Goal: Task Accomplishment & Management: Manage account settings

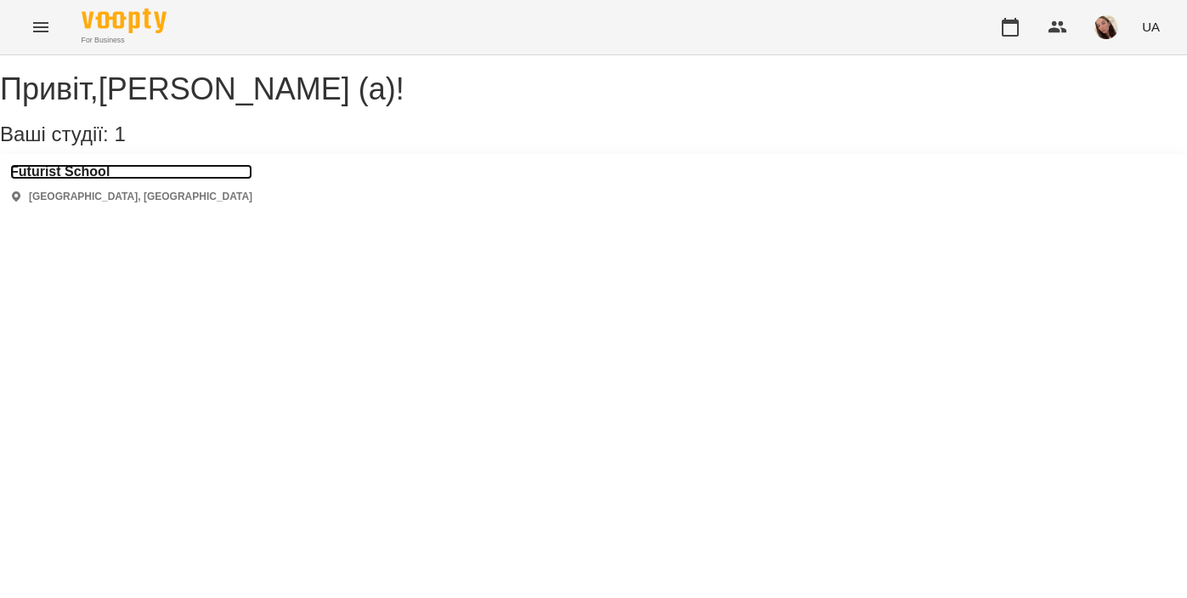
click at [111, 179] on h3 "Futurist School" at bounding box center [131, 171] width 242 height 15
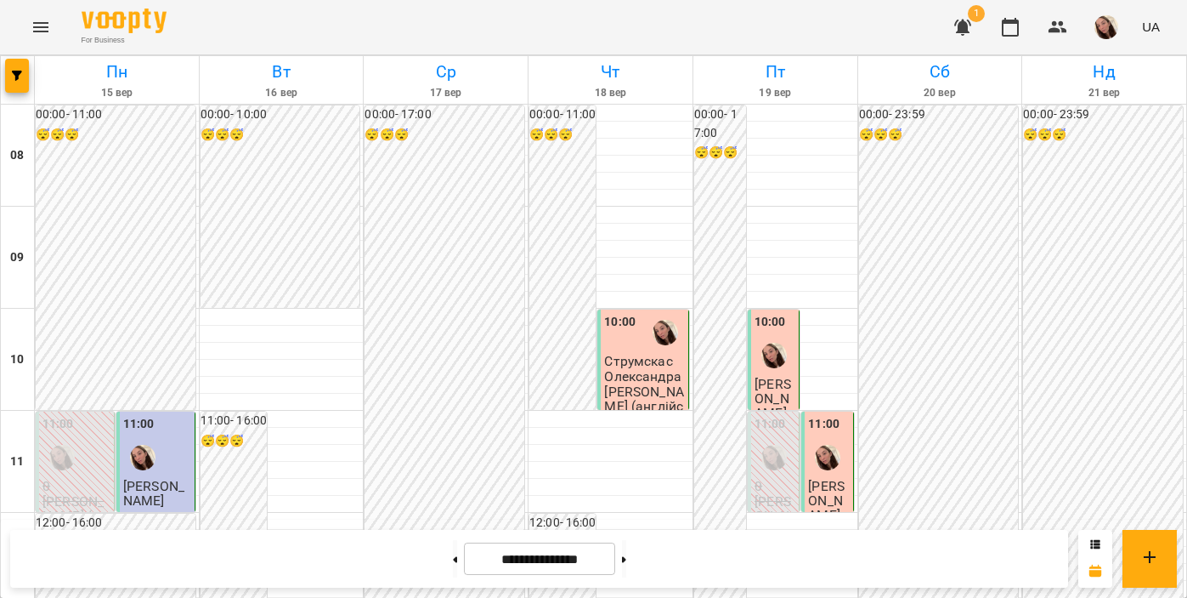
scroll to position [909, 0]
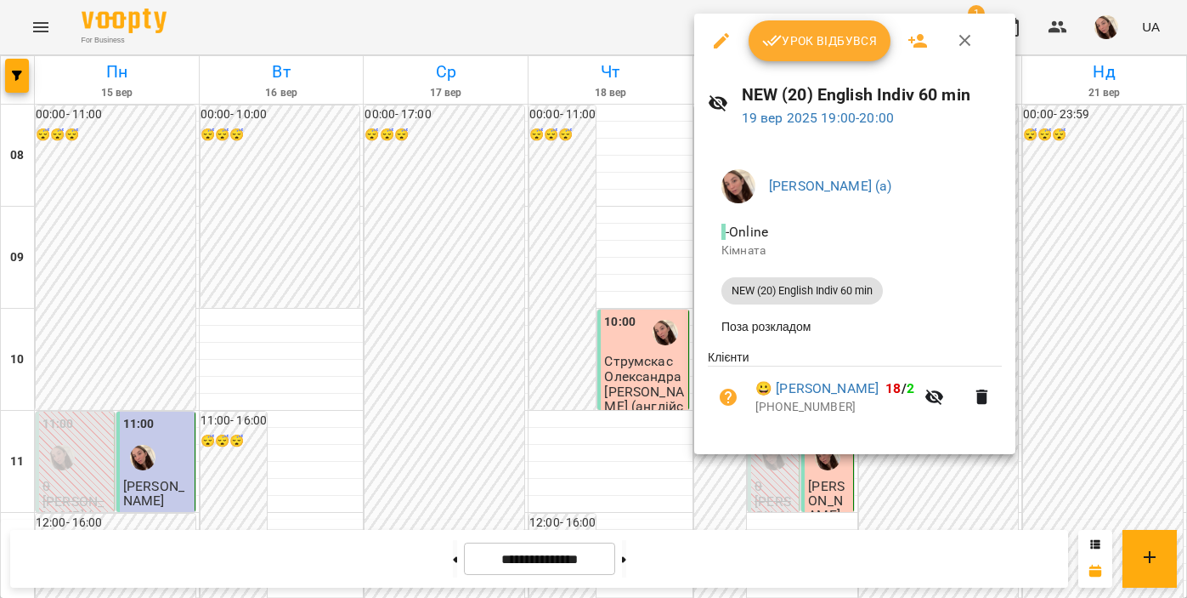
click at [787, 47] on span "Урок відбувся" at bounding box center [820, 41] width 116 height 20
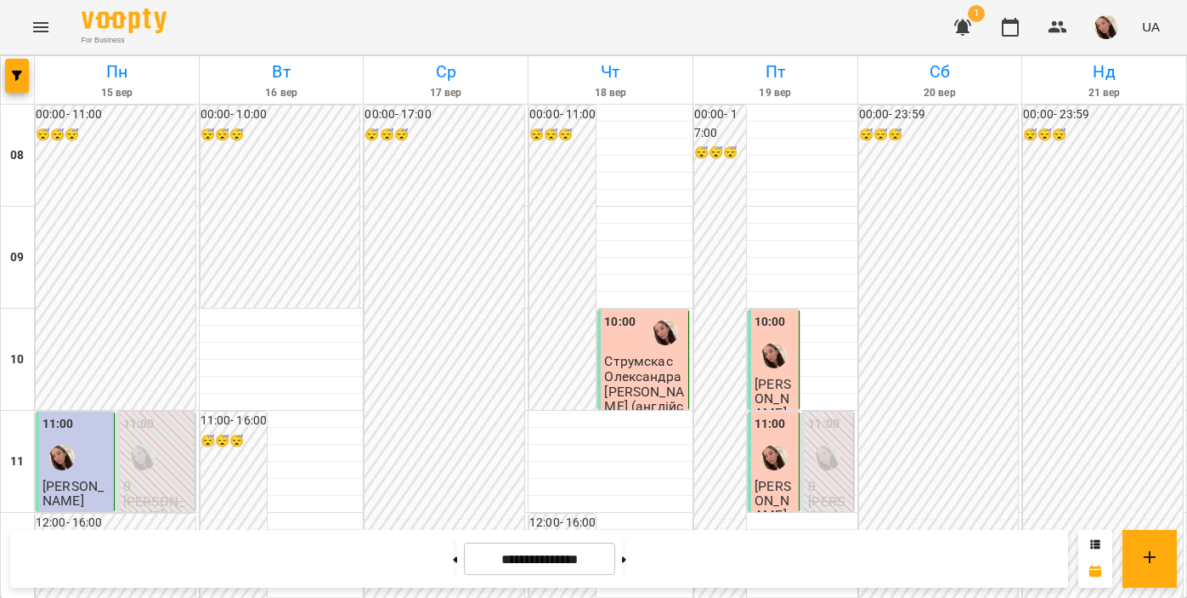
scroll to position [1073, 0]
click at [626, 562] on button at bounding box center [624, 558] width 4 height 37
type input "**********"
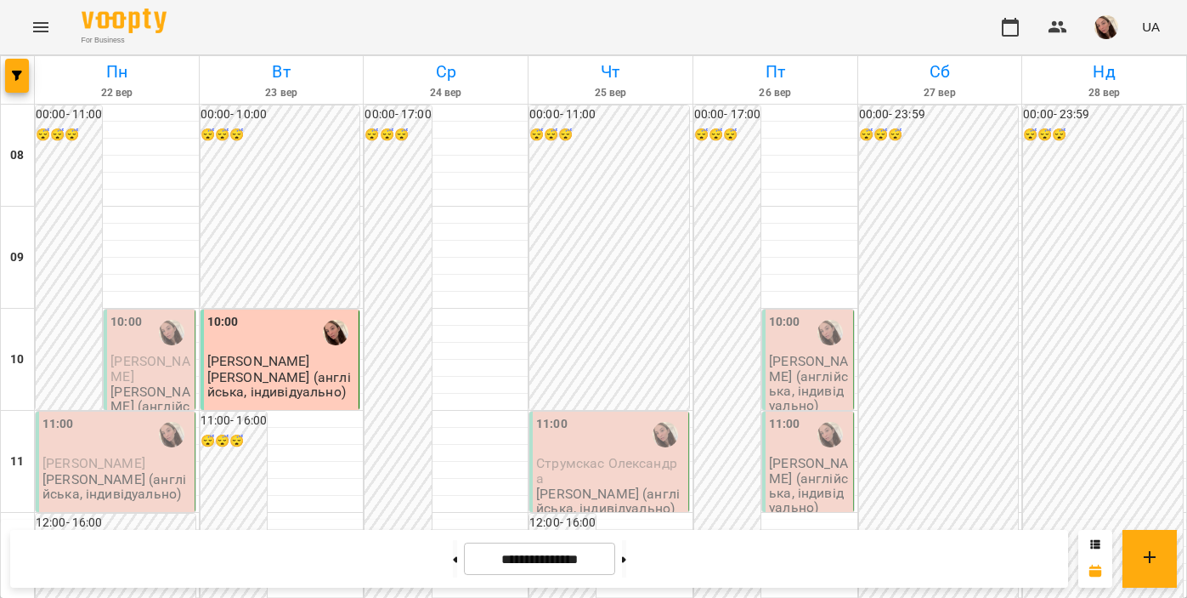
scroll to position [116, 0]
click at [802, 456] on p "[PERSON_NAME] (англійська, індивідуально)" at bounding box center [809, 485] width 81 height 59
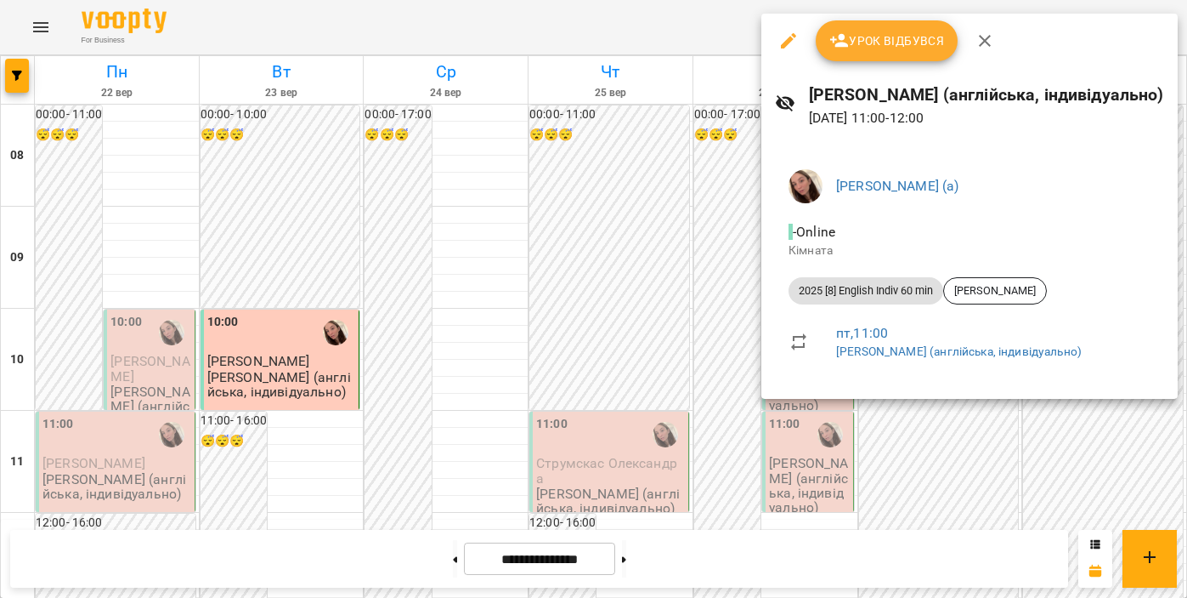
click at [607, 211] on div at bounding box center [593, 299] width 1187 height 598
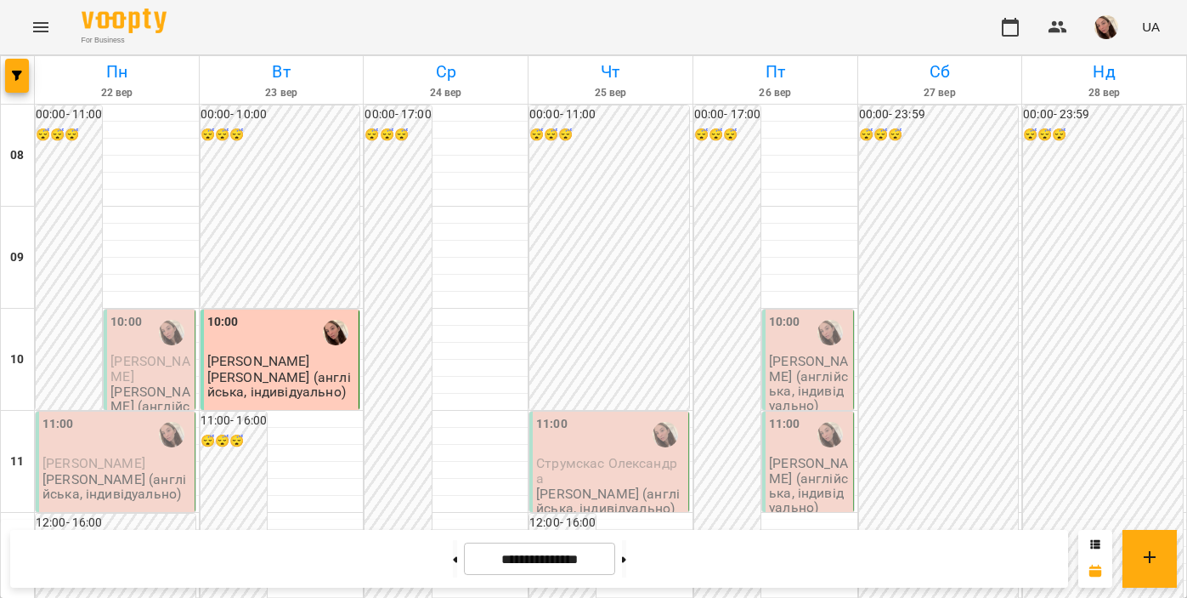
scroll to position [0, 0]
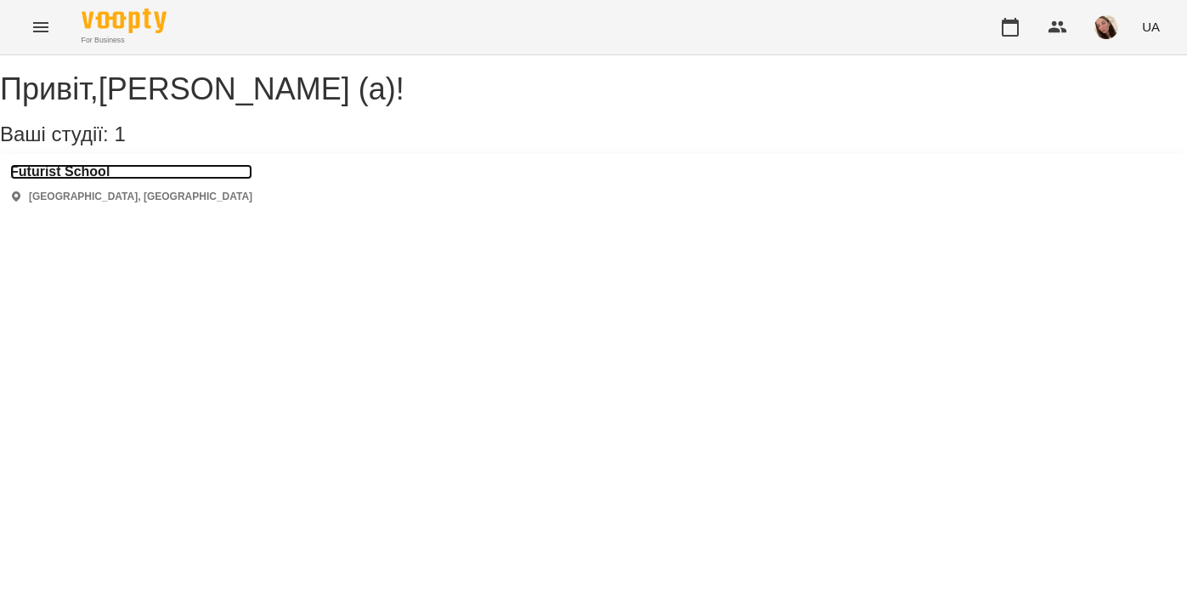
click at [101, 179] on h3 "Futurist School" at bounding box center [131, 171] width 242 height 15
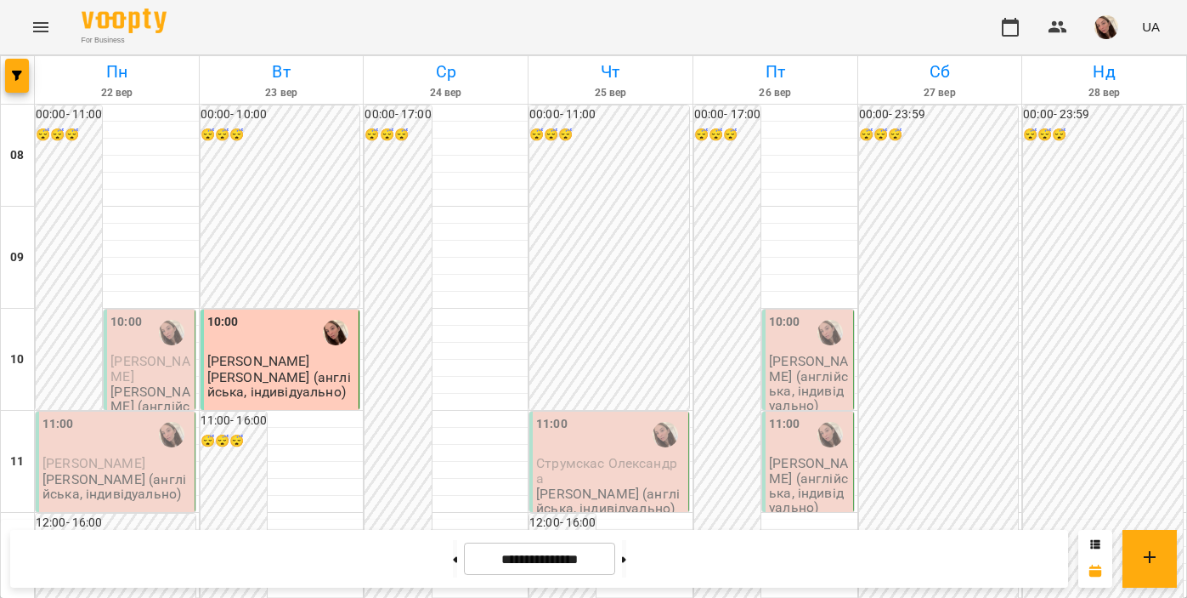
scroll to position [1113, 0]
